Goal: Check status

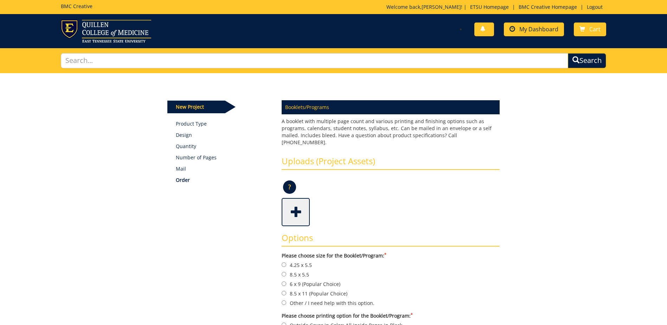
drag, startPoint x: 525, startPoint y: 41, endPoint x: 528, endPoint y: 36, distance: 6.2
click at [525, 41] on div "You have no new notifications My Dashboard Cart" at bounding box center [333, 31] width 667 height 23
click at [529, 33] on link "My Dashboard" at bounding box center [534, 30] width 60 height 14
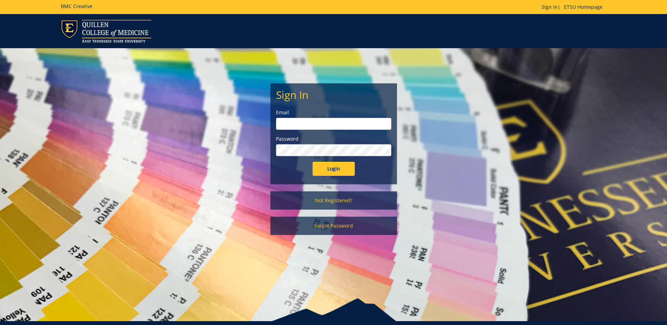
type input "streetdt@etsu.edu"
click at [328, 171] on input "Login" at bounding box center [334, 169] width 42 height 14
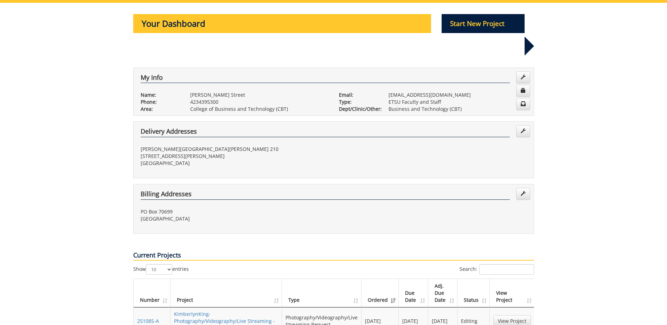
scroll to position [141, 0]
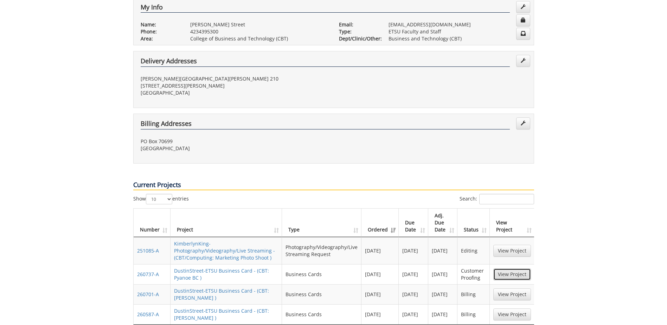
click at [511, 268] on link "View Project" at bounding box center [513, 274] width 38 height 12
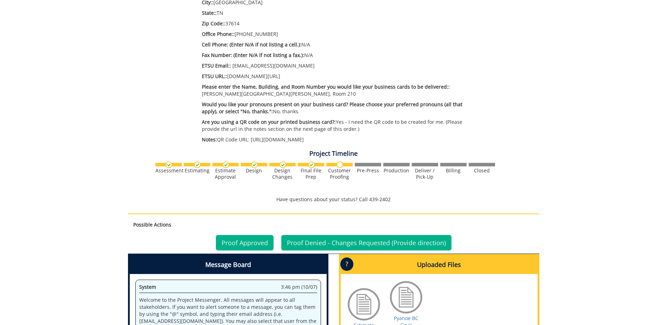
scroll to position [317, 0]
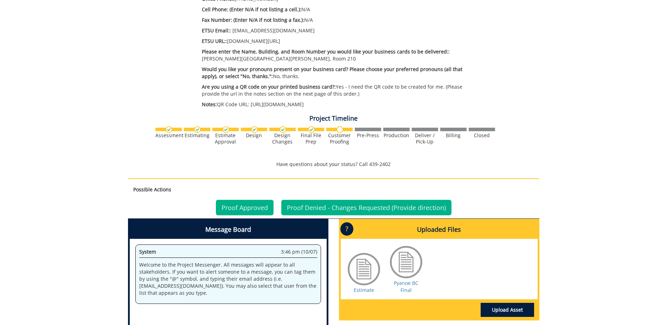
click at [409, 259] on div at bounding box center [406, 261] width 35 height 35
click at [406, 280] on link "Pyanoe BC Final" at bounding box center [406, 287] width 25 height 14
click at [235, 203] on link "Proof Approved" at bounding box center [245, 207] width 58 height 15
